Goal: Navigation & Orientation: Find specific page/section

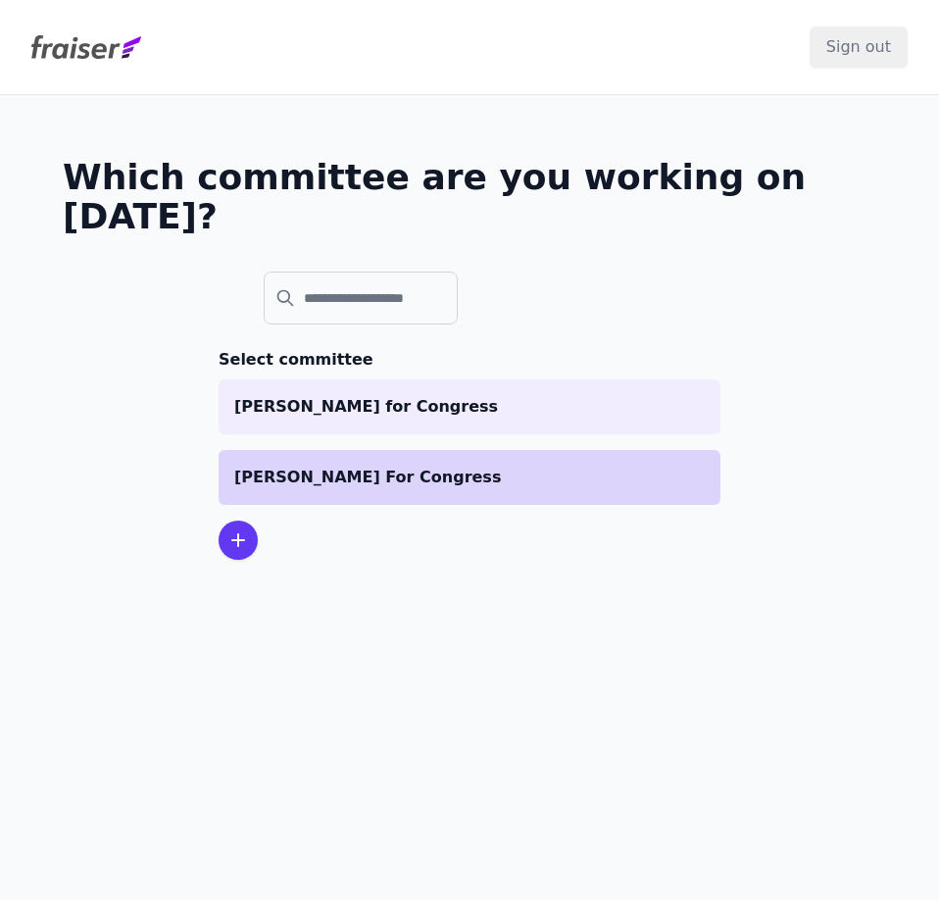
click at [385, 450] on li "[PERSON_NAME] For Congress" at bounding box center [470, 477] width 502 height 55
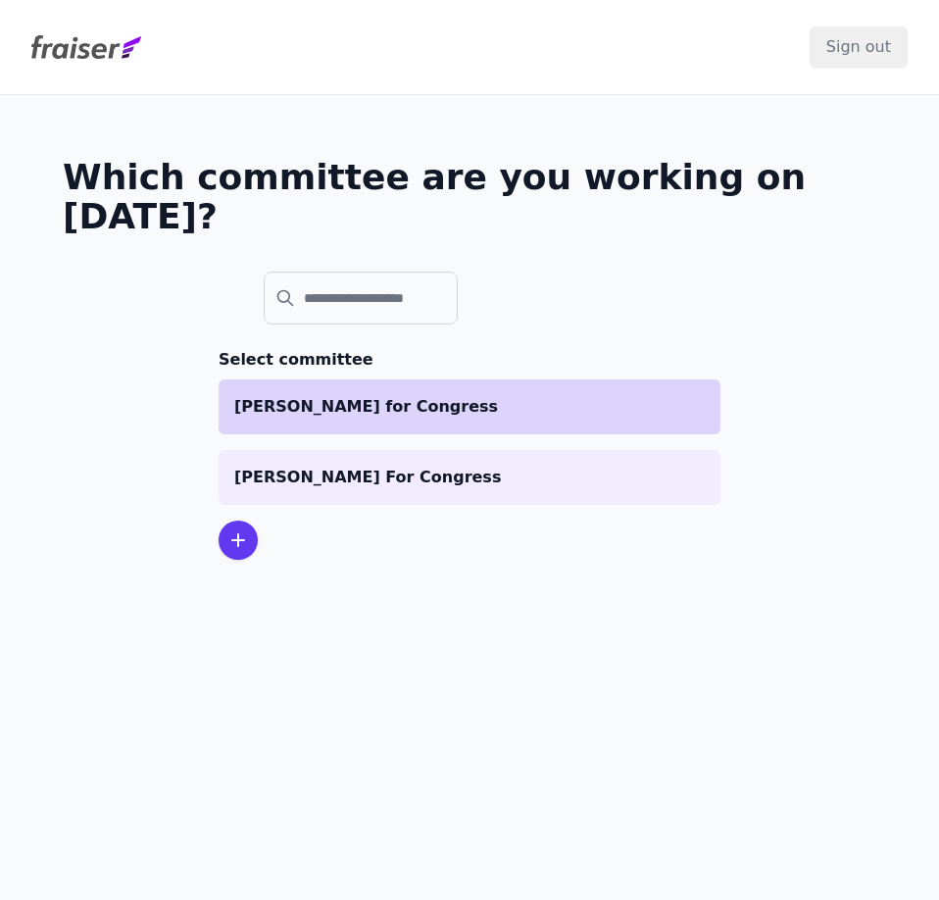
click at [309, 395] on p "Jake Johnson for Congress" at bounding box center [469, 407] width 471 height 24
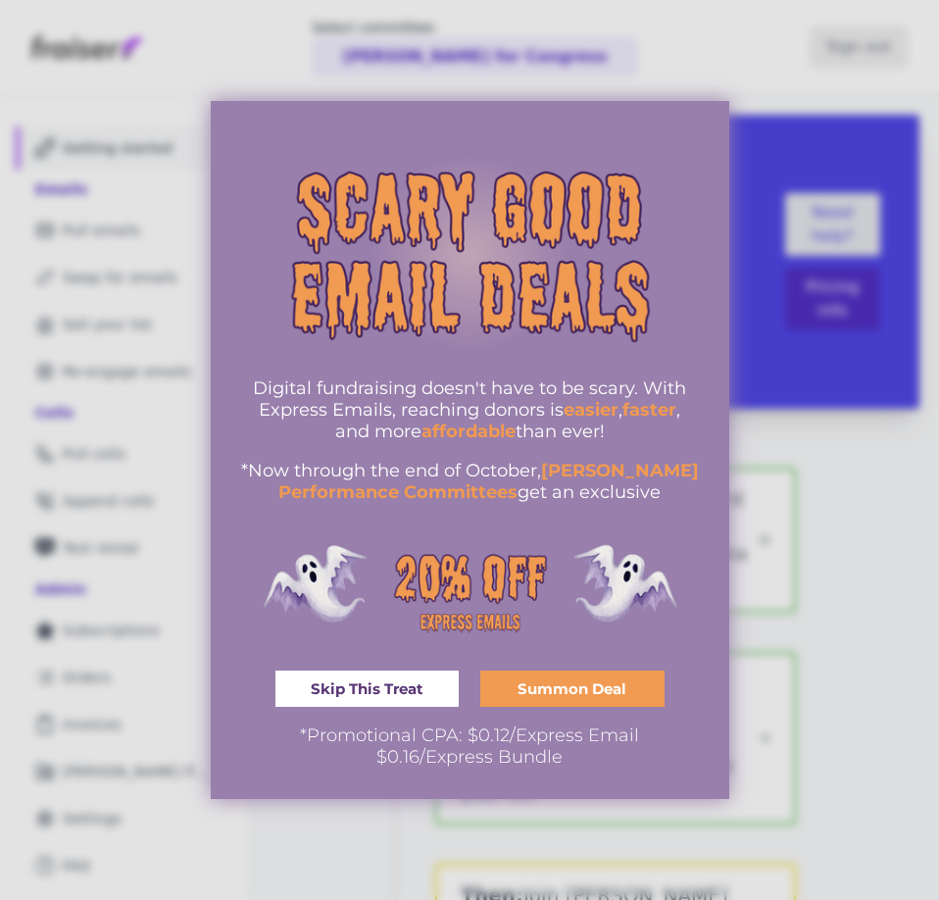
click at [767, 103] on div at bounding box center [469, 450] width 939 height 900
